Goal: Task Accomplishment & Management: Manage account settings

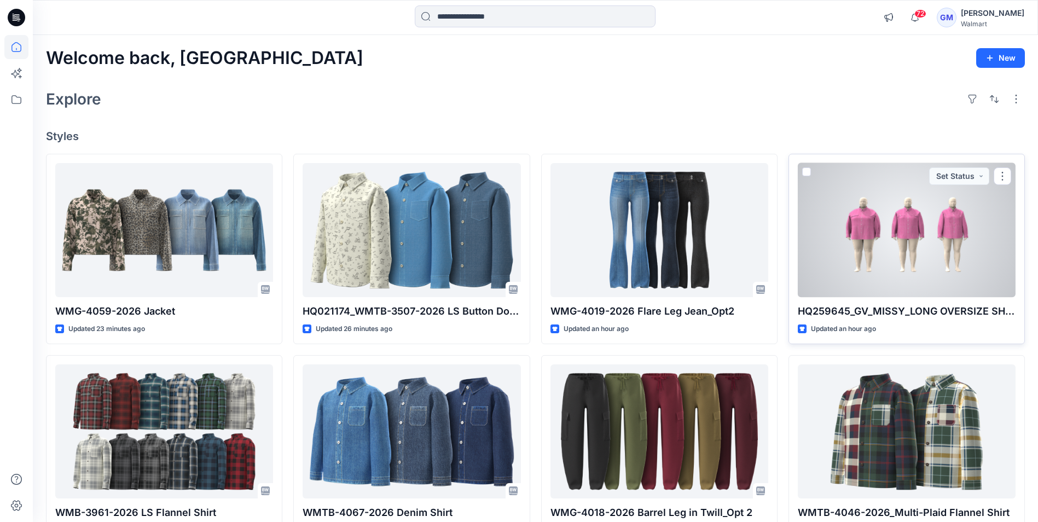
click at [901, 294] on div at bounding box center [907, 230] width 218 height 134
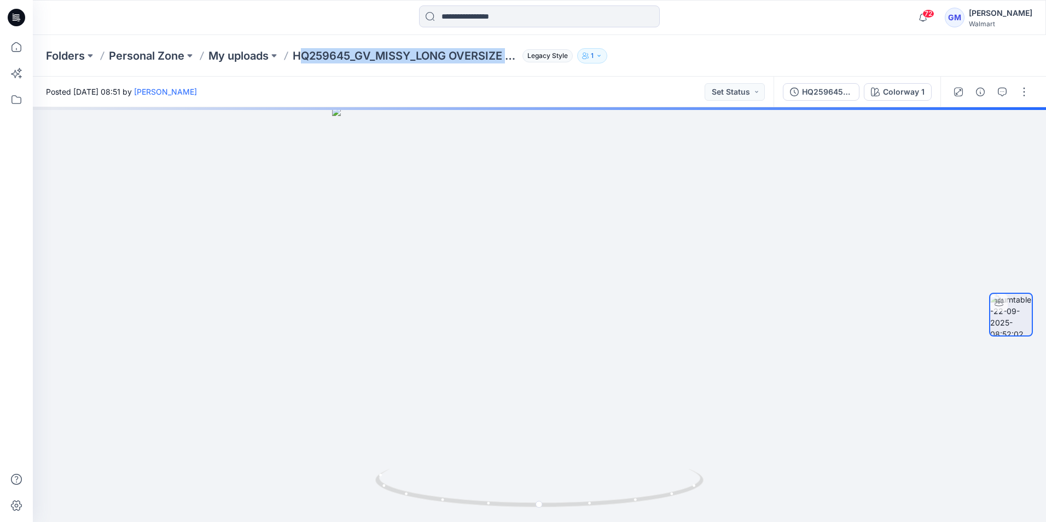
drag, startPoint x: 300, startPoint y: 62, endPoint x: 528, endPoint y: 62, distance: 228.6
click at [528, 62] on div "Folders Personal Zone My uploads HQ259645_GV_MISSY_LONG OVERSIZE SHACKET Legacy…" at bounding box center [496, 55] width 901 height 15
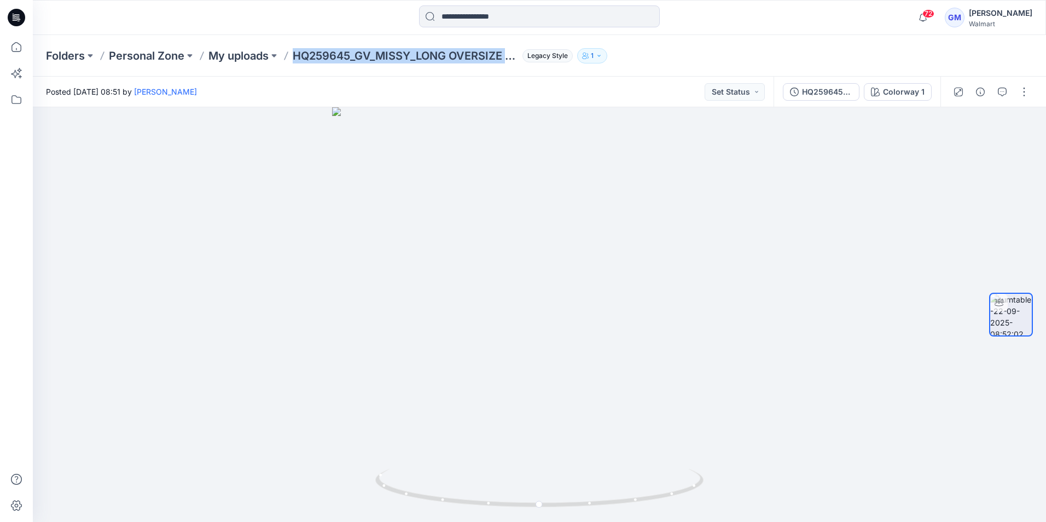
drag, startPoint x: 291, startPoint y: 72, endPoint x: 518, endPoint y: 68, distance: 227.0
click at [518, 68] on div "Folders Personal Zone My uploads HQ259645_GV_MISSY_LONG OVERSIZE SHACKET Legacy…" at bounding box center [539, 56] width 1013 height 42
copy p "HQ259645_GV_MISSY_LONG OVERSIZE S"
click at [1024, 94] on button "button" at bounding box center [1024, 92] width 18 height 18
click at [958, 120] on p "Edit" at bounding box center [954, 117] width 14 height 11
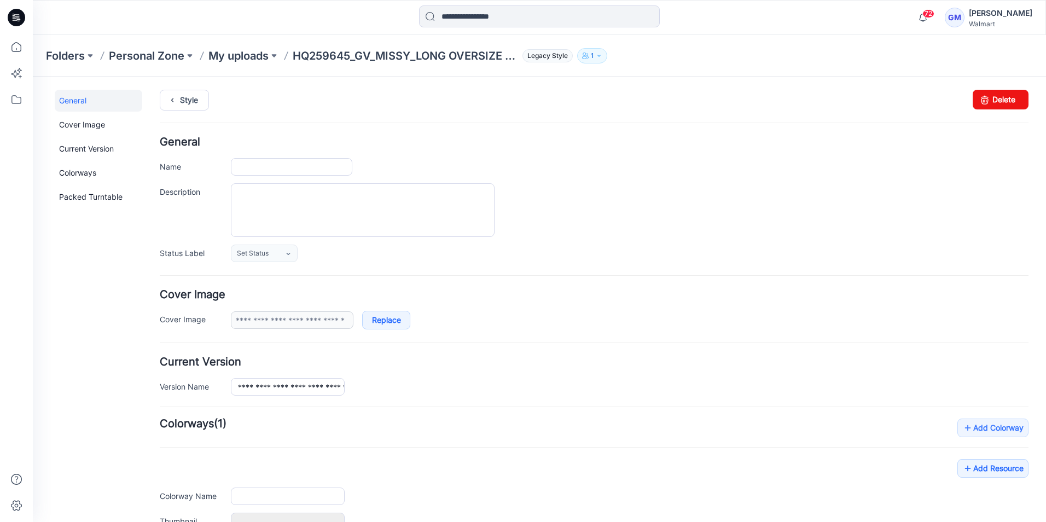
type input "**********"
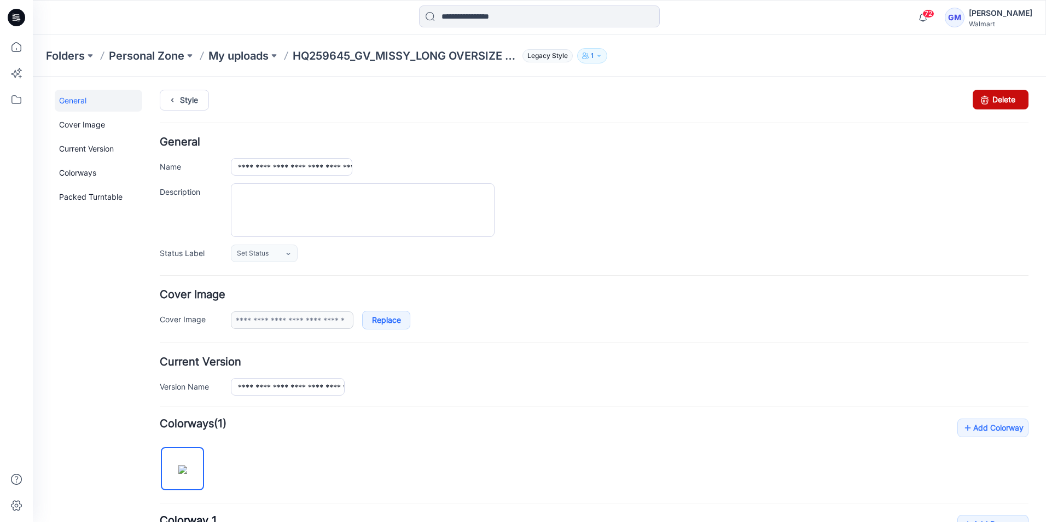
click at [994, 97] on link "Delete" at bounding box center [1001, 100] width 56 height 20
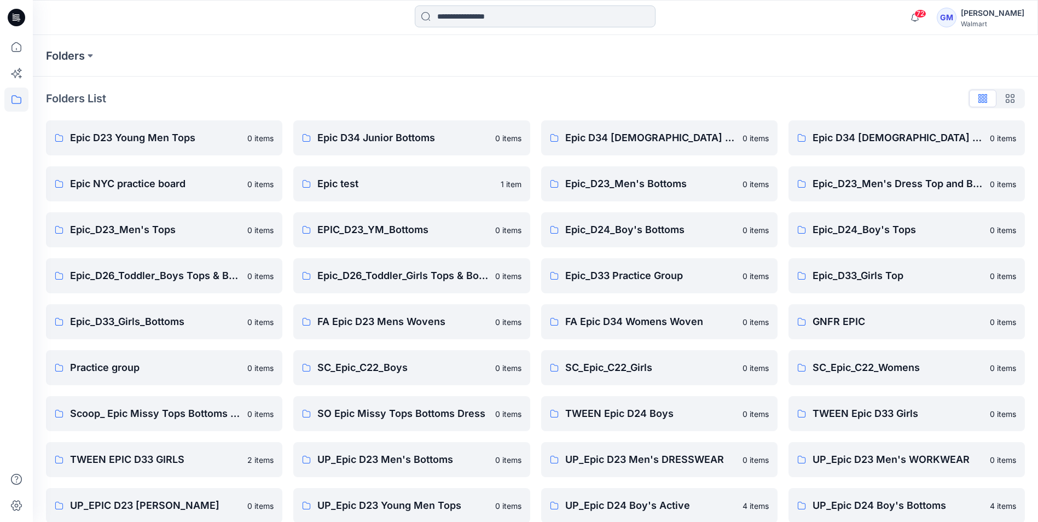
click at [466, 16] on input at bounding box center [535, 16] width 241 height 22
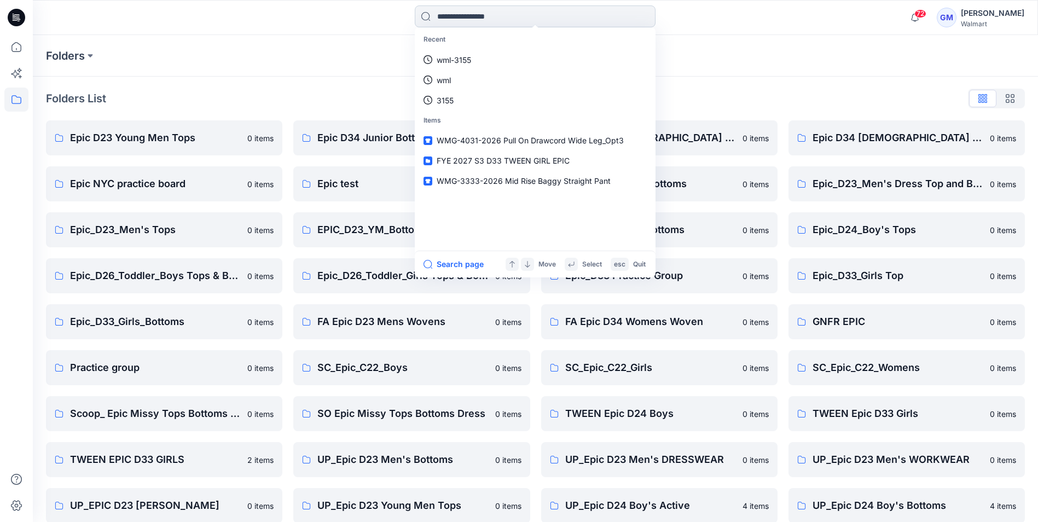
paste input "**********"
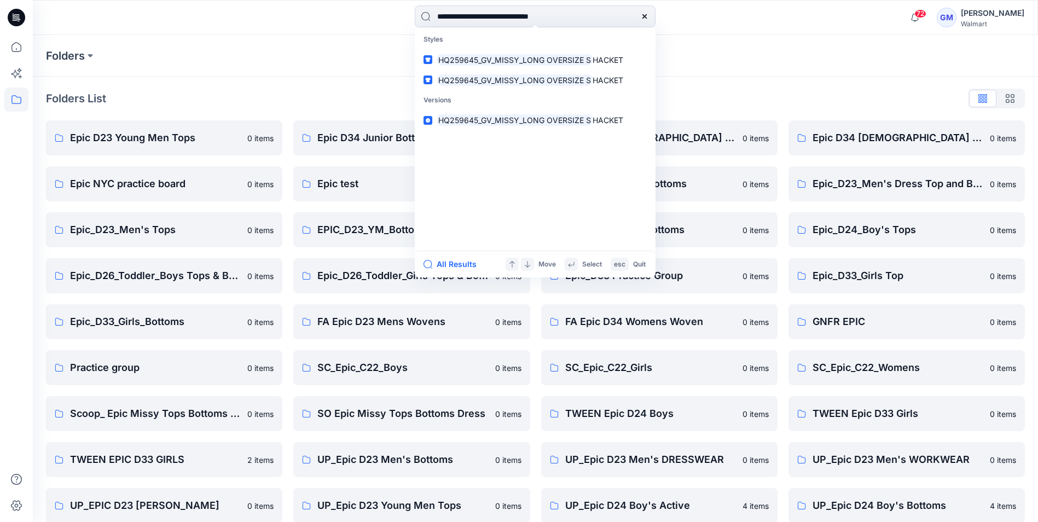
type input "**********"
click at [450, 260] on button "All Results" at bounding box center [453, 264] width 60 height 13
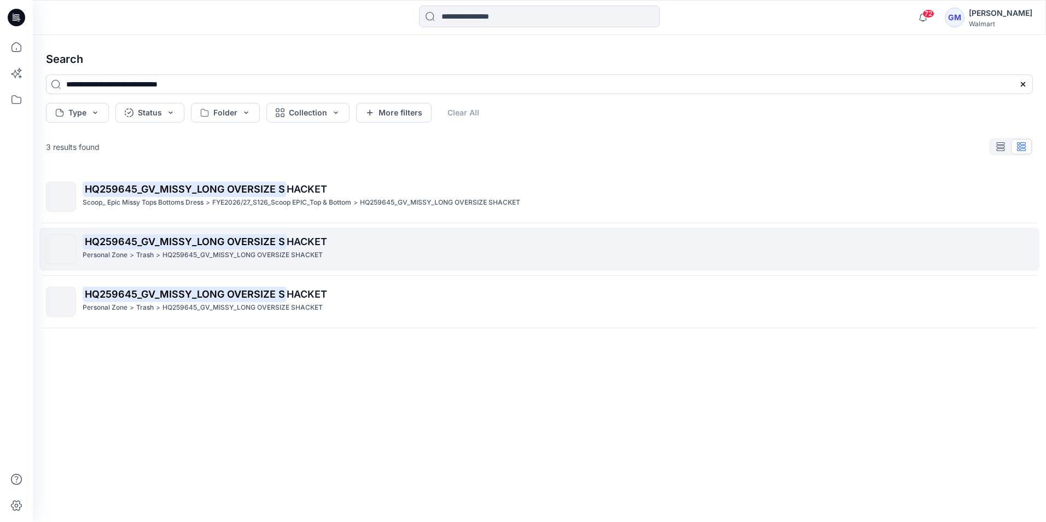
click at [167, 251] on p "HQ259645_GV_MISSY_LONG OVERSIZE SHACKET" at bounding box center [242, 254] width 160 height 11
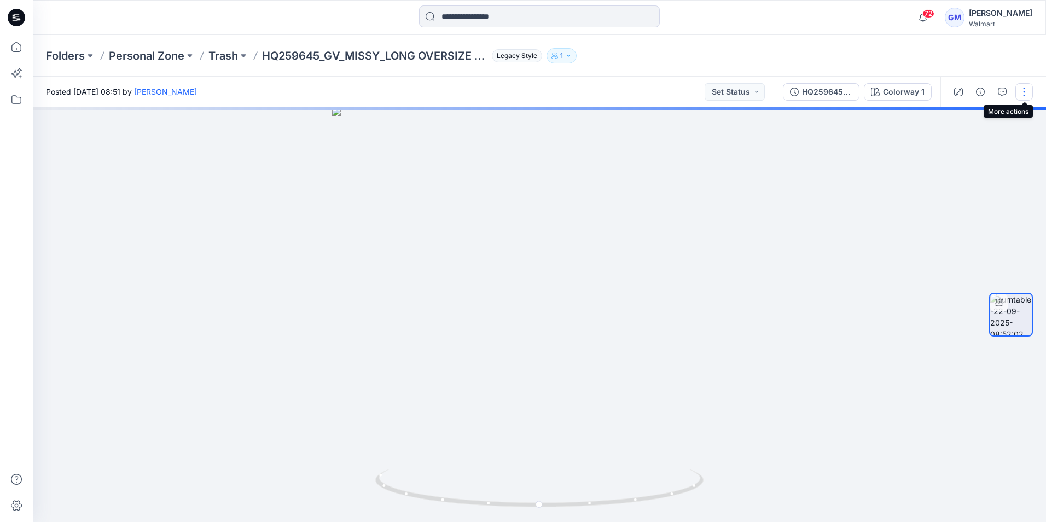
click at [1025, 89] on button "button" at bounding box center [1024, 92] width 18 height 18
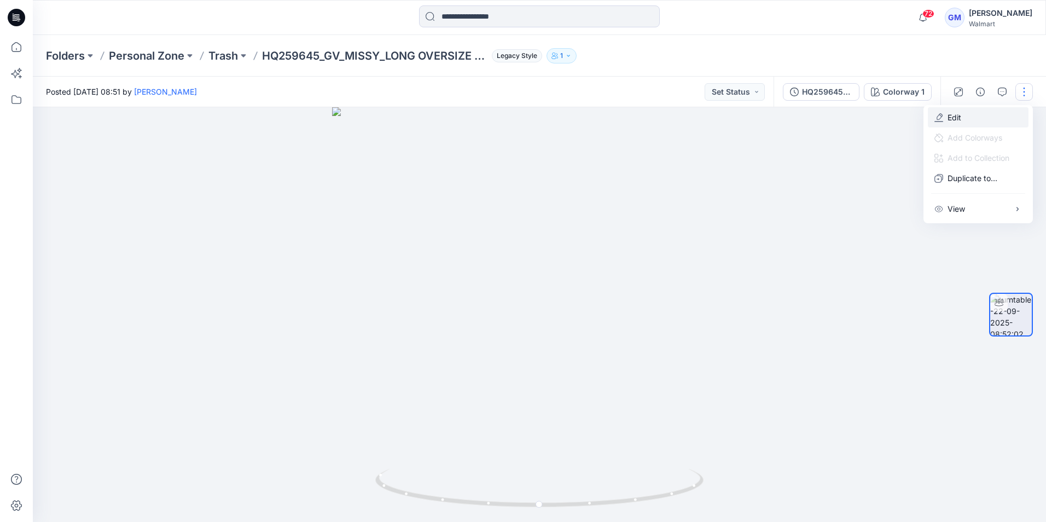
click at [968, 116] on button "Edit" at bounding box center [978, 117] width 101 height 20
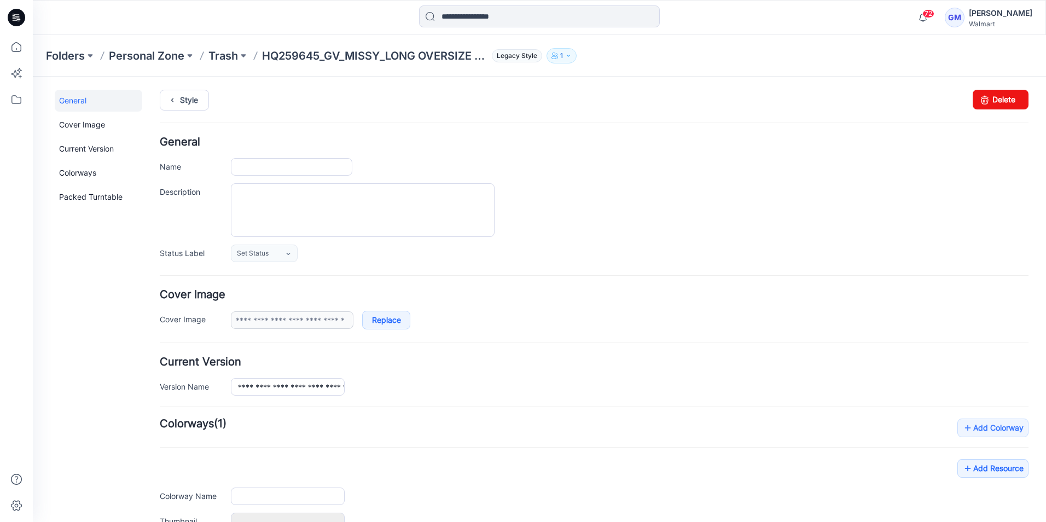
type input "**********"
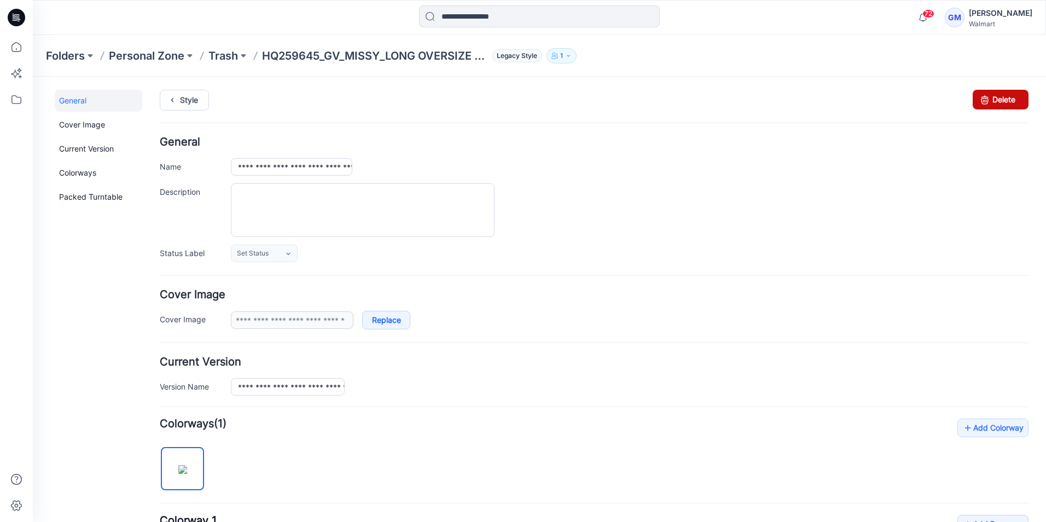
click at [997, 99] on link "Delete" at bounding box center [1001, 100] width 56 height 20
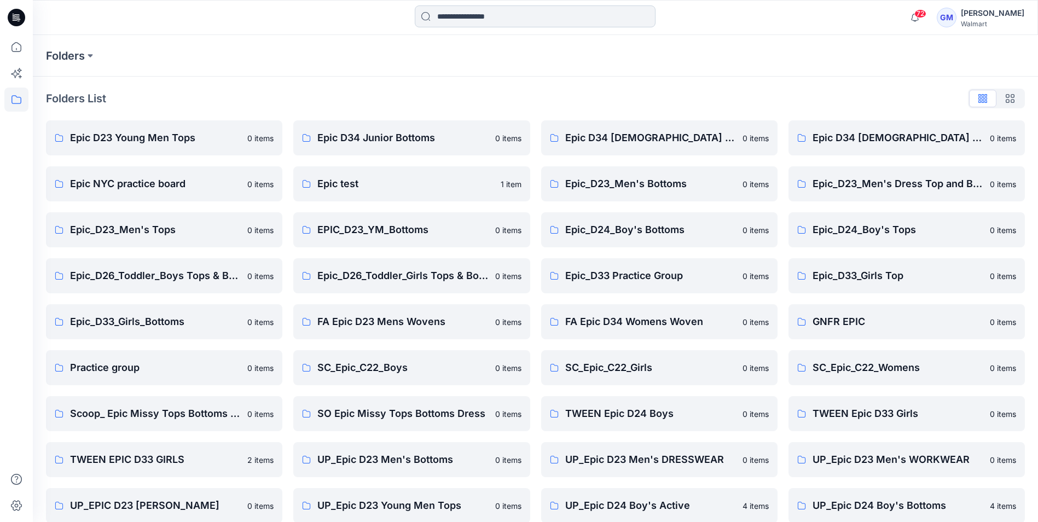
click at [495, 19] on input at bounding box center [535, 16] width 241 height 22
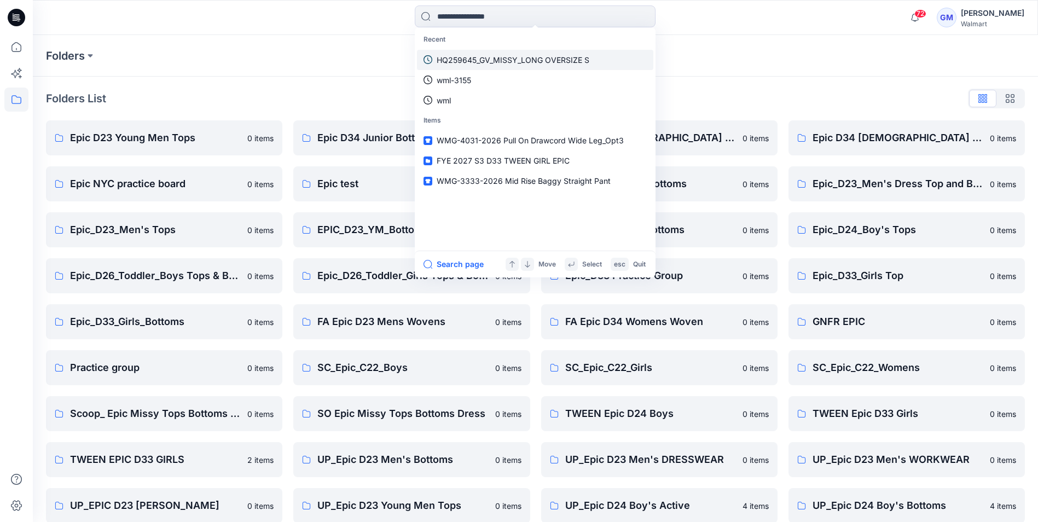
click at [496, 57] on p "HQ259645_GV_MISSY_LONG OVERSIZE S" at bounding box center [513, 59] width 153 height 11
